Goal: Navigation & Orientation: Find specific page/section

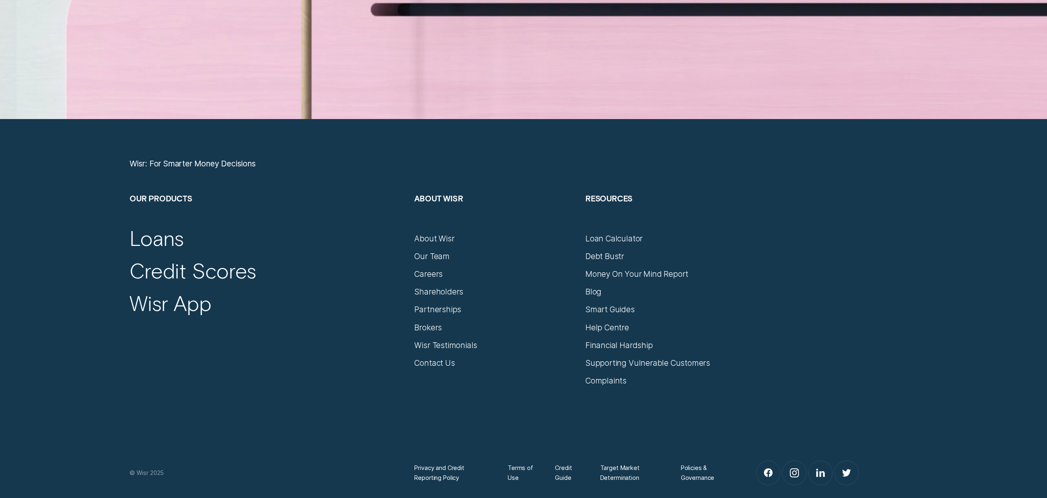
scroll to position [4689, 0]
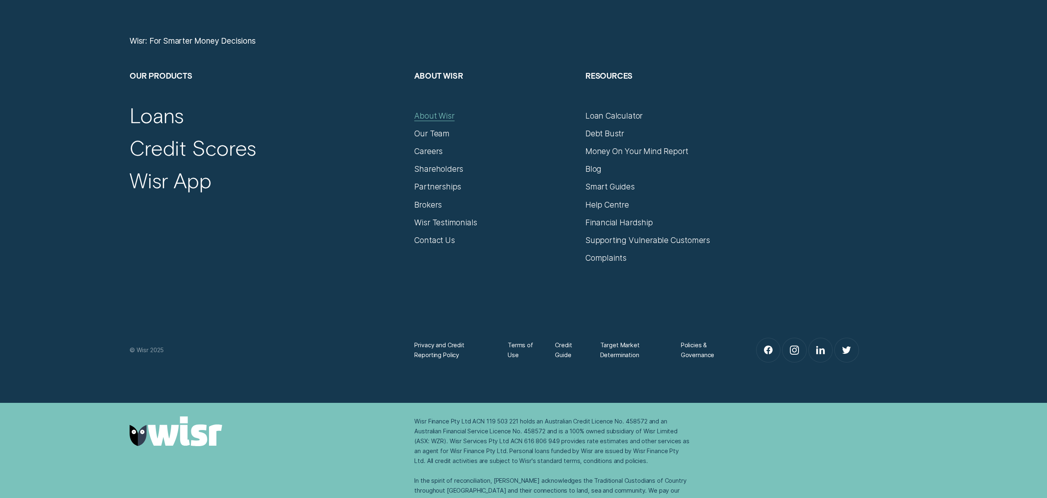
click at [428, 112] on div "About Wisr" at bounding box center [434, 116] width 40 height 10
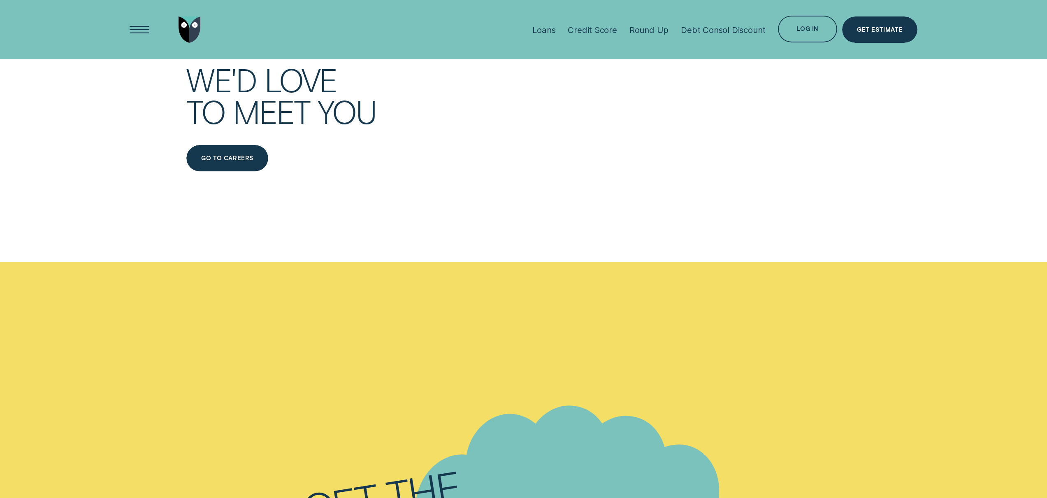
scroll to position [5224, 0]
click at [240, 156] on div "Go to Careers" at bounding box center [227, 158] width 52 height 5
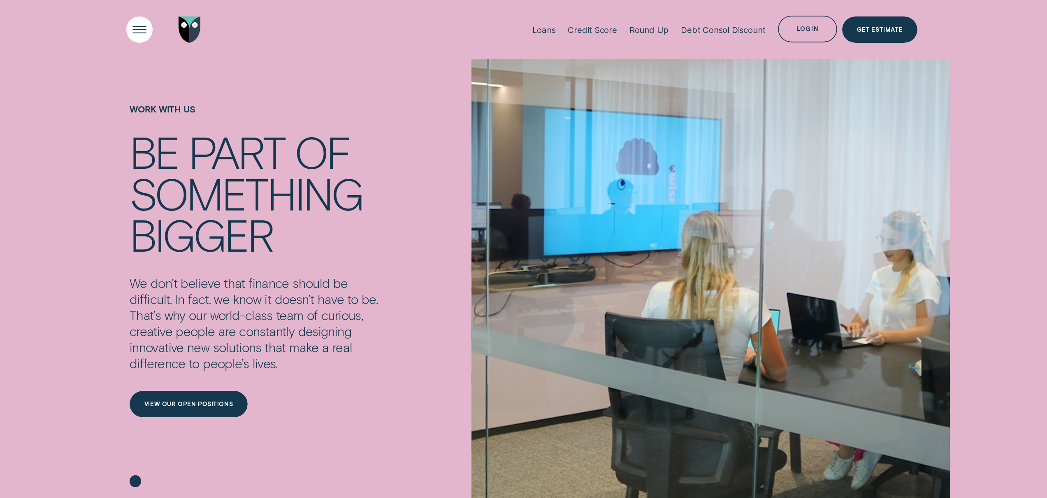
click at [137, 27] on div "Open Menu" at bounding box center [140, 30] width 38 height 38
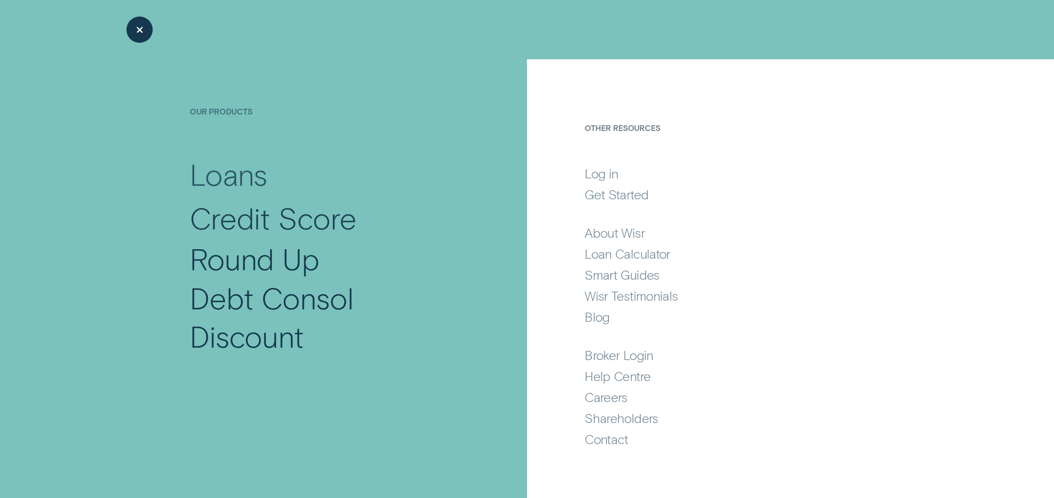
click at [137, 28] on div "Close Menu" at bounding box center [140, 30] width 38 height 38
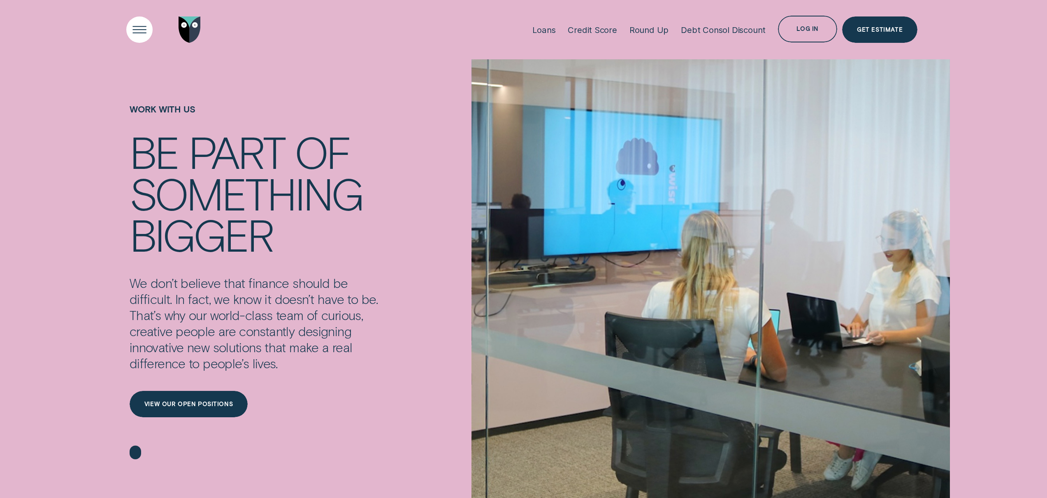
click at [137, 25] on div "Open Menu" at bounding box center [140, 30] width 38 height 38
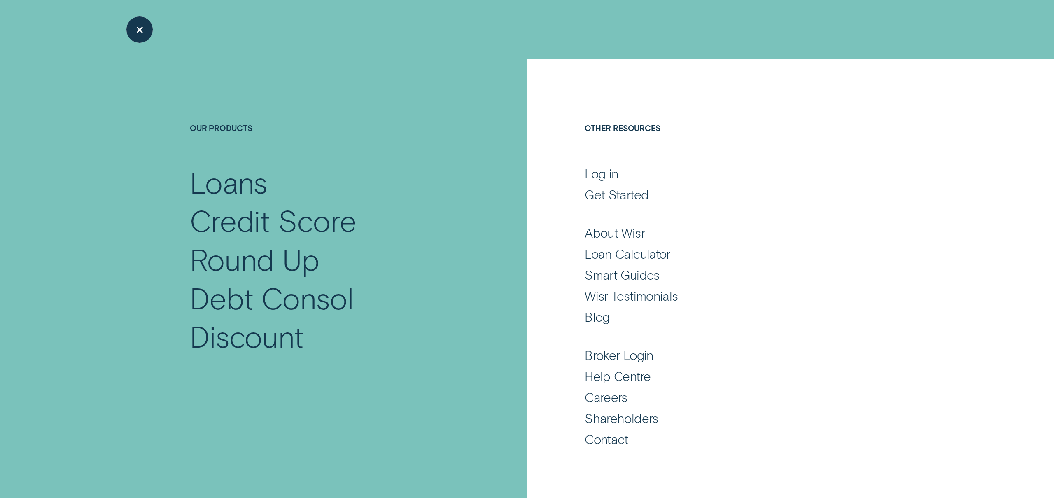
click at [148, 33] on div "Close Menu" at bounding box center [140, 30] width 38 height 38
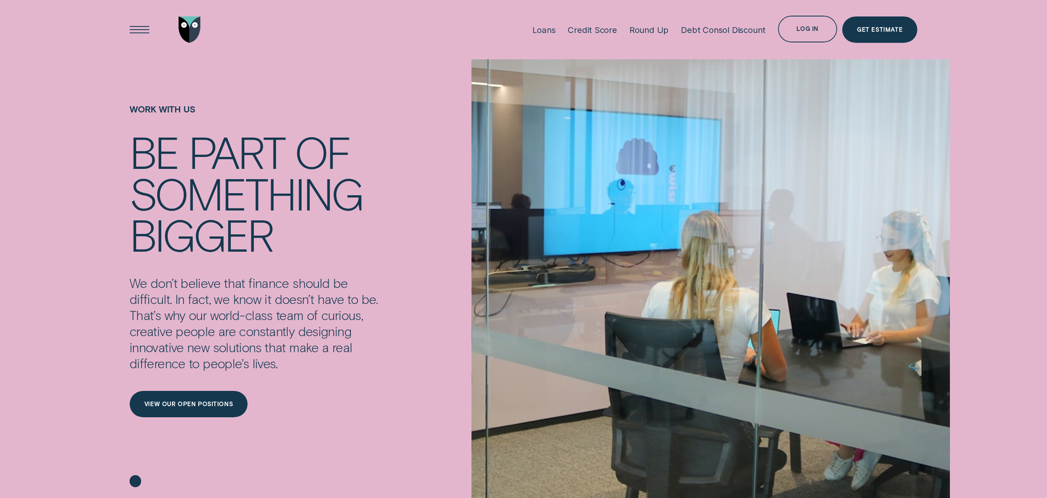
click at [194, 22] on img "Go to home page" at bounding box center [190, 29] width 22 height 27
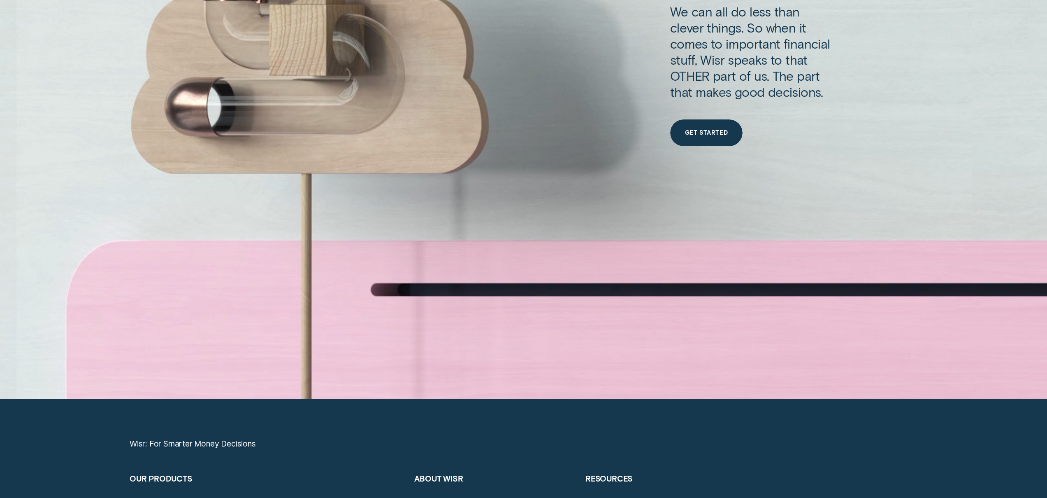
scroll to position [4409, 0]
